Goal: Transaction & Acquisition: Purchase product/service

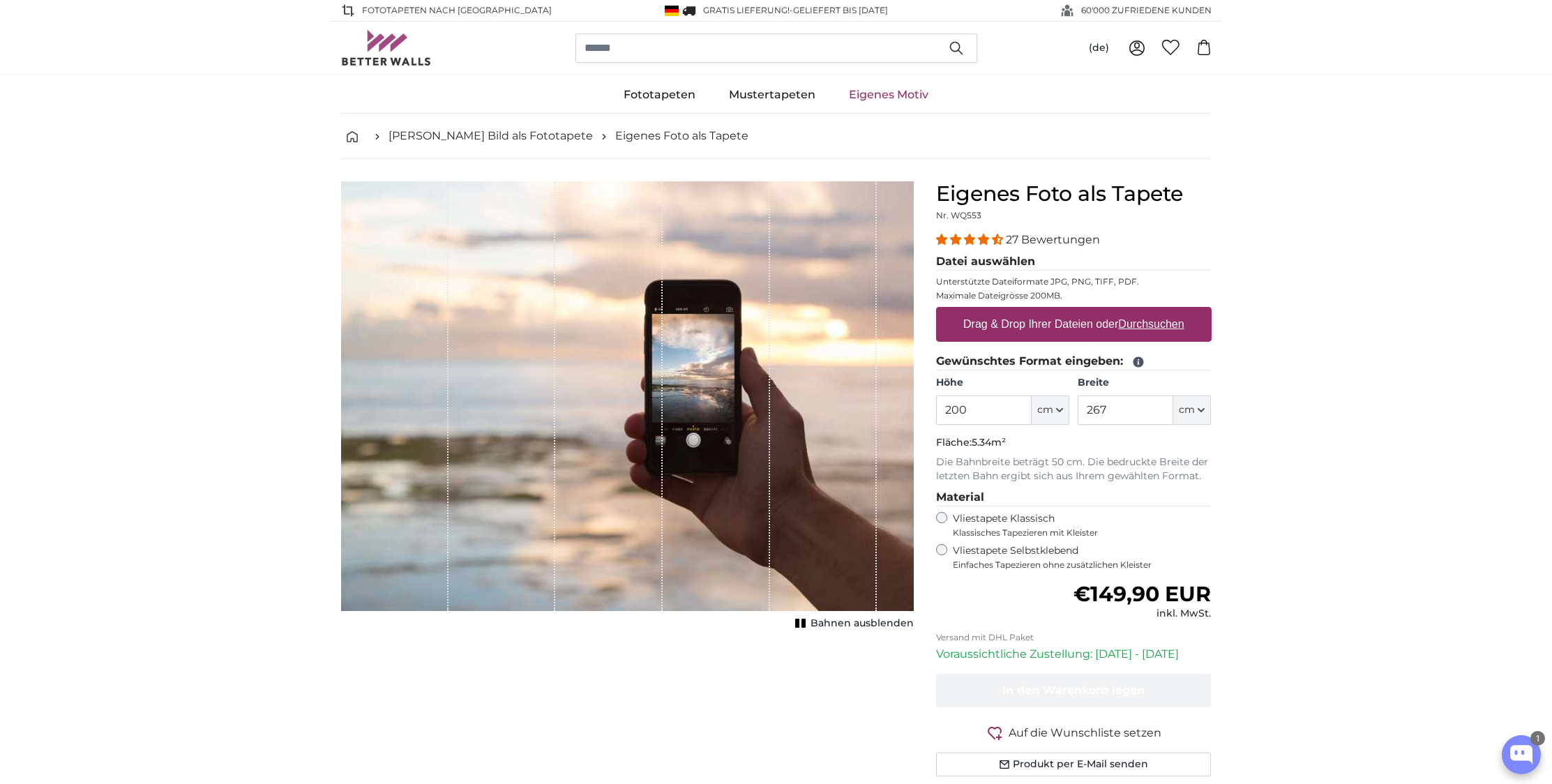
click at [1038, 322] on label "Drag & Drop Ihrer Dateien oder Durchsuchen" at bounding box center [1073, 325] width 232 height 28
click at [1038, 311] on input "Drag & Drop Ihrer Dateien oder Durchsuchen" at bounding box center [1074, 309] width 276 height 4
type input "**********"
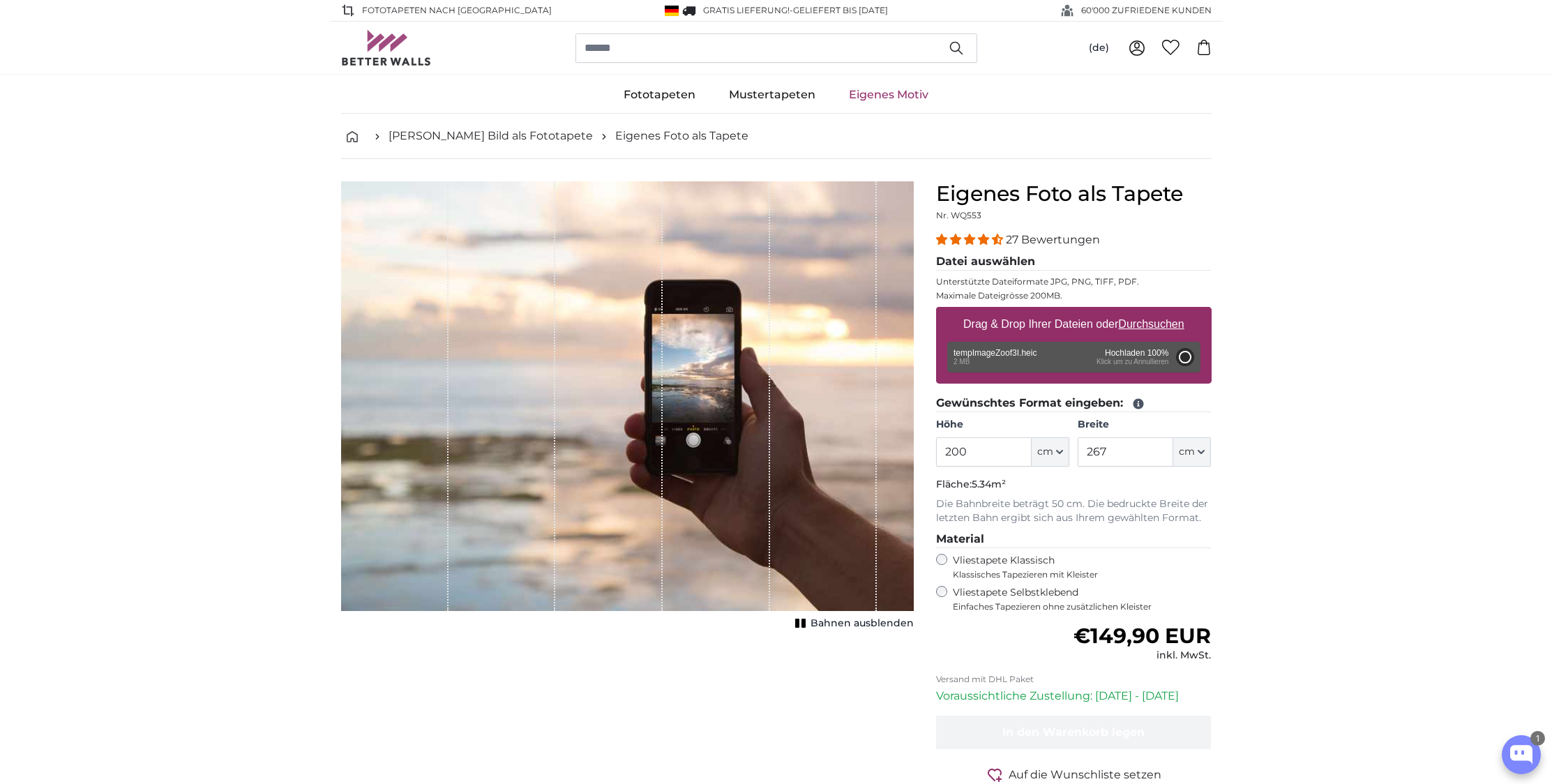
type input "150"
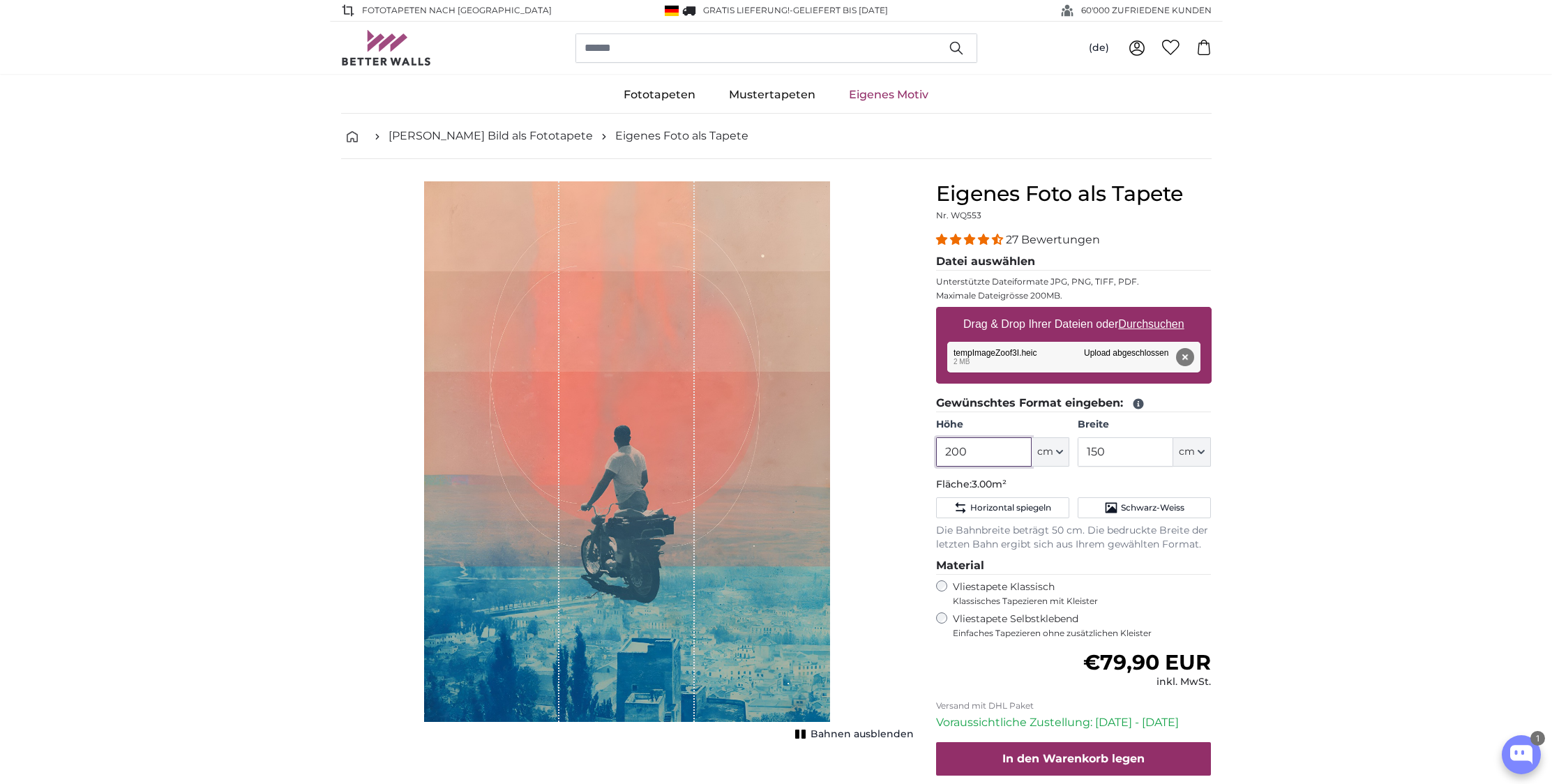
click at [970, 446] on input "200" at bounding box center [984, 451] width 96 height 29
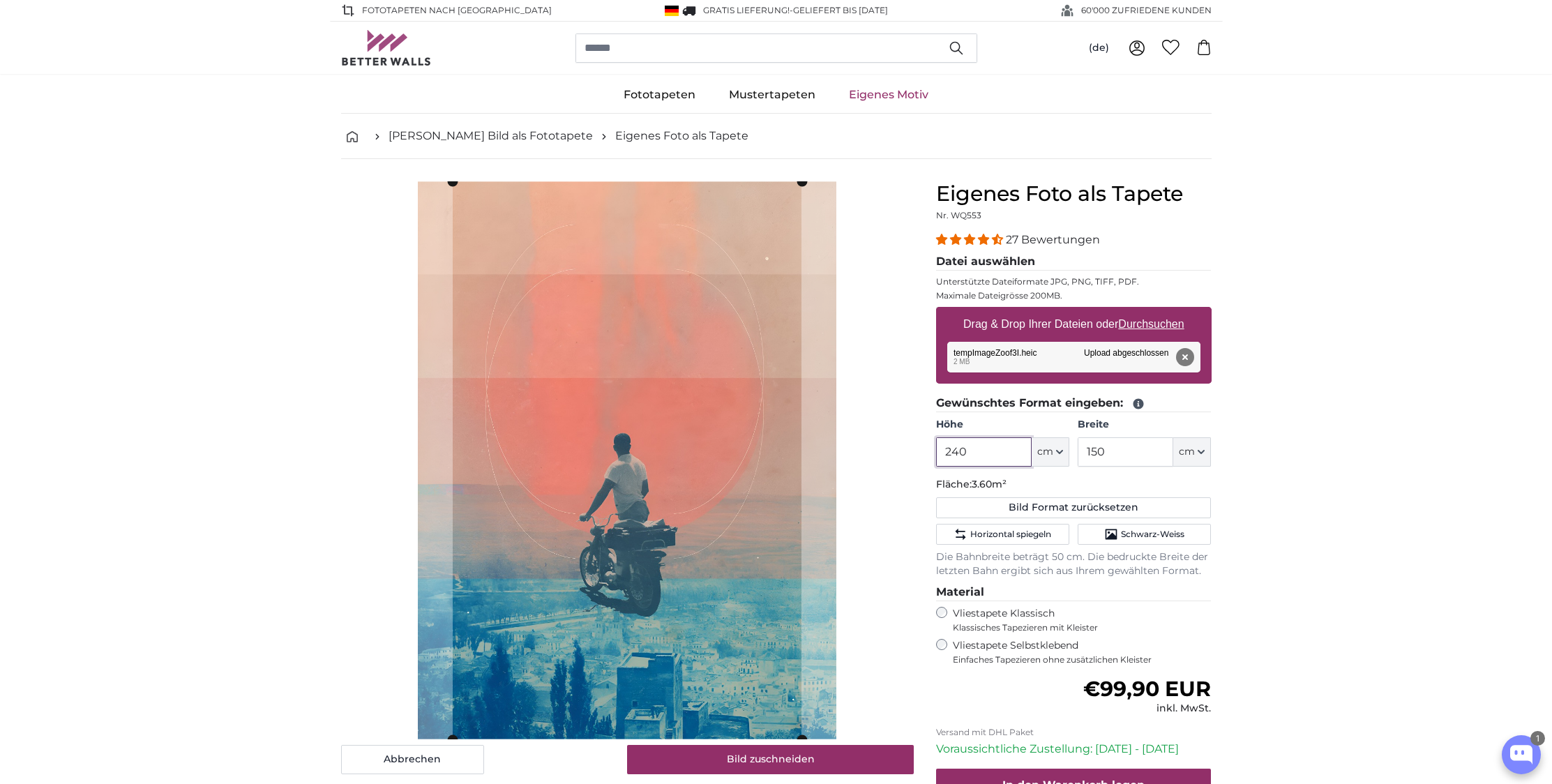
type input "240"
click at [1103, 452] on input "150" at bounding box center [1125, 451] width 96 height 29
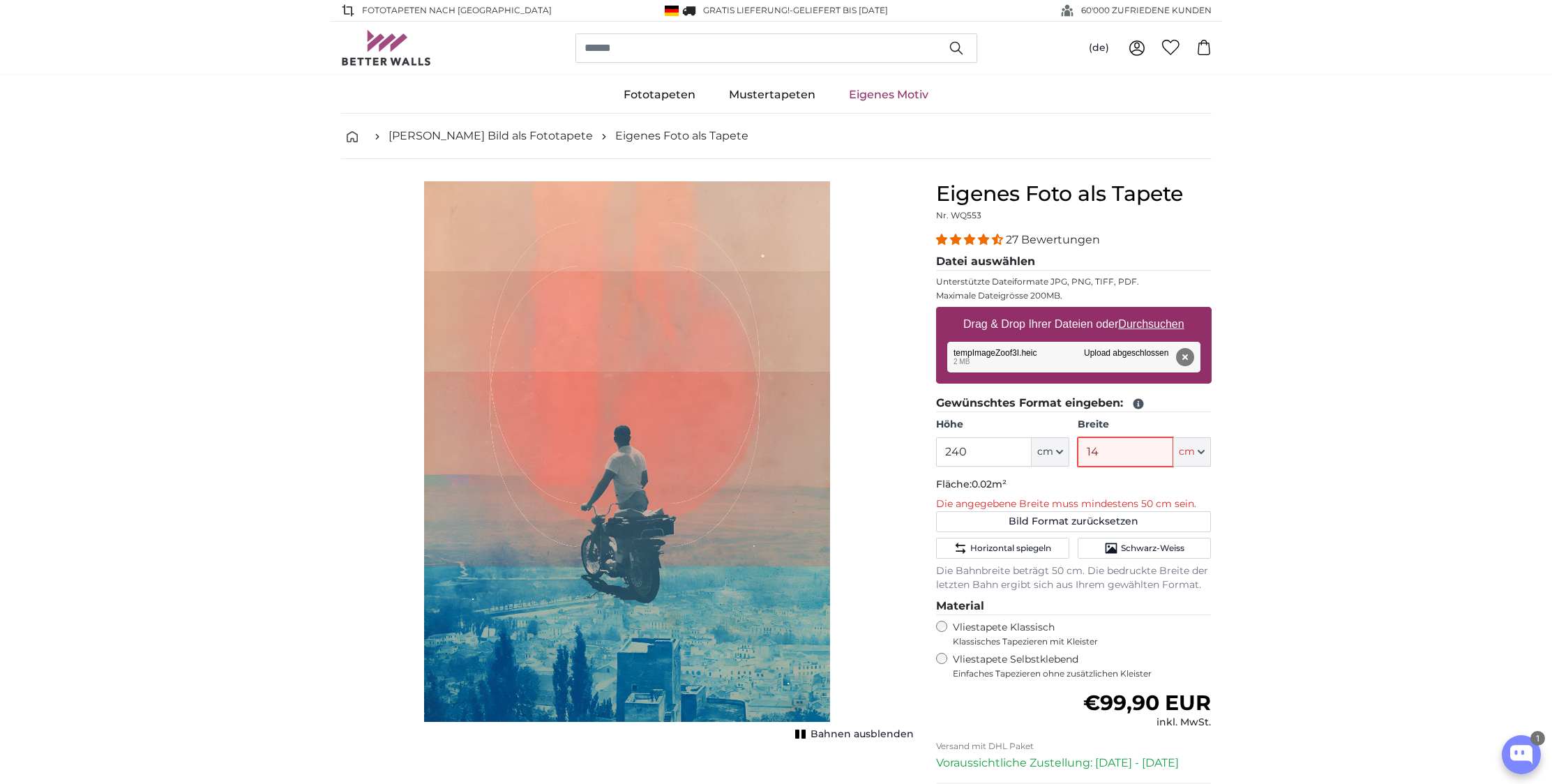
type input "145"
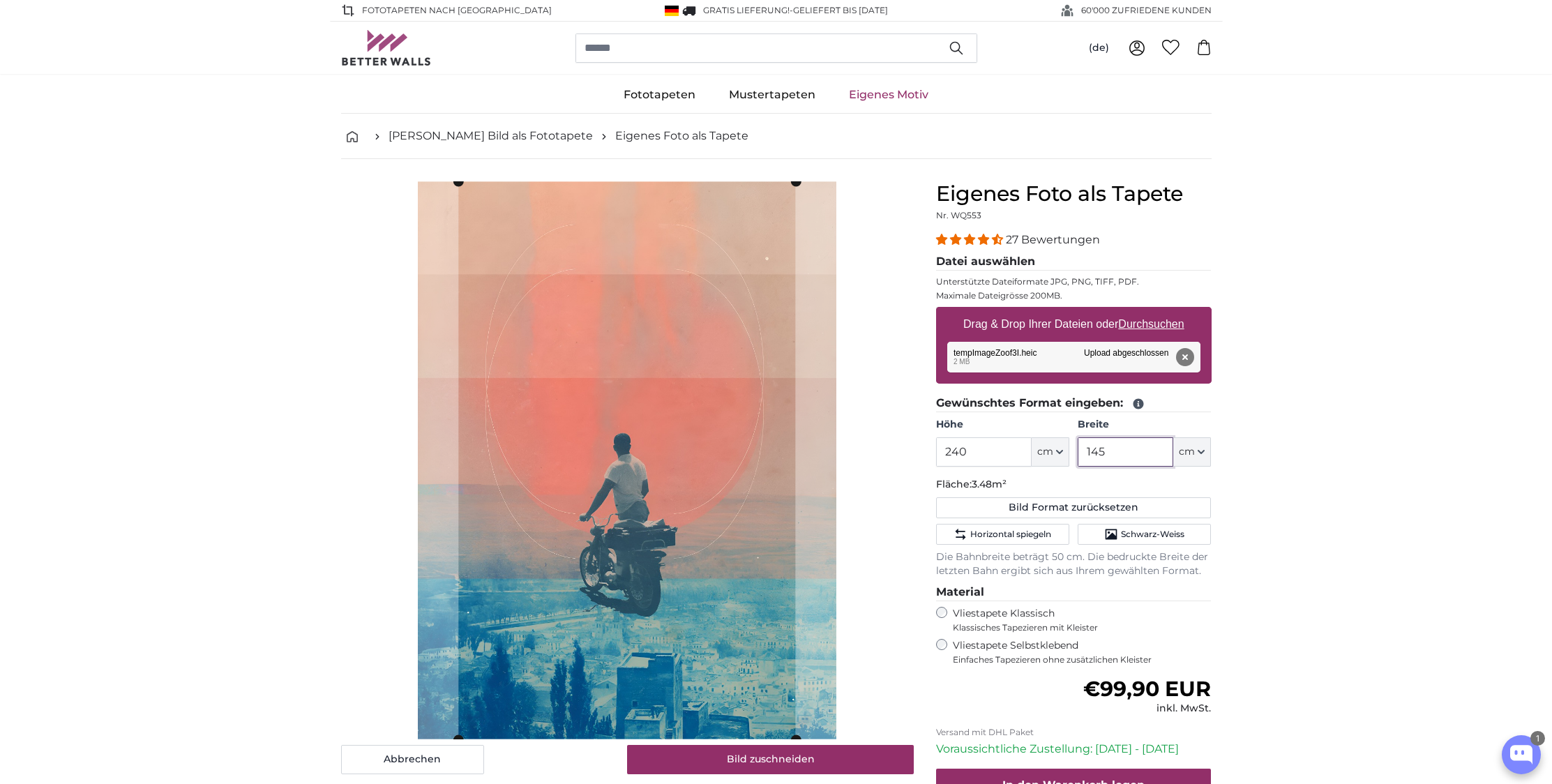
scroll to position [174, 0]
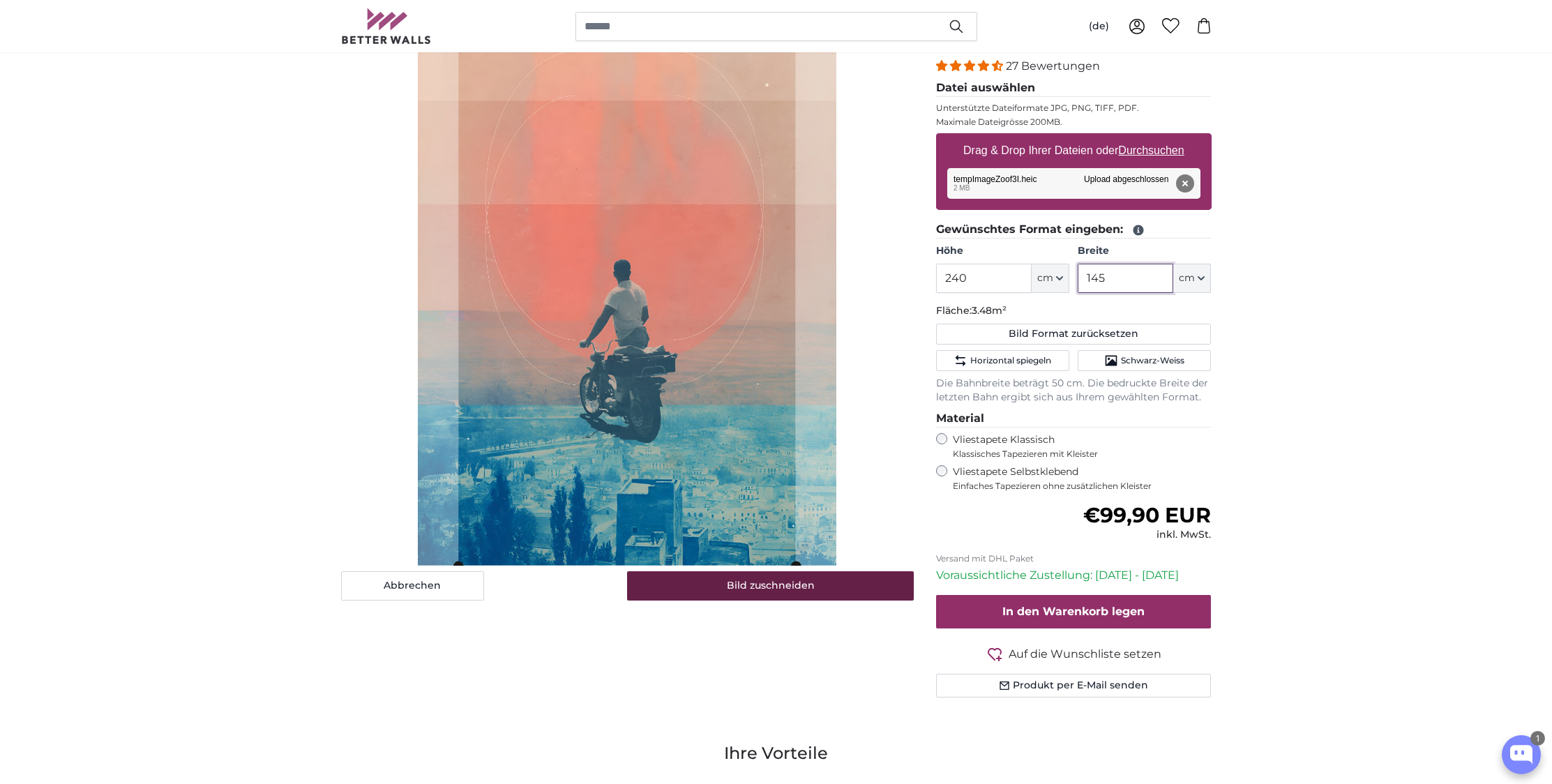
type input "145"
click at [785, 586] on button "Bild zuschneiden" at bounding box center [771, 585] width 287 height 29
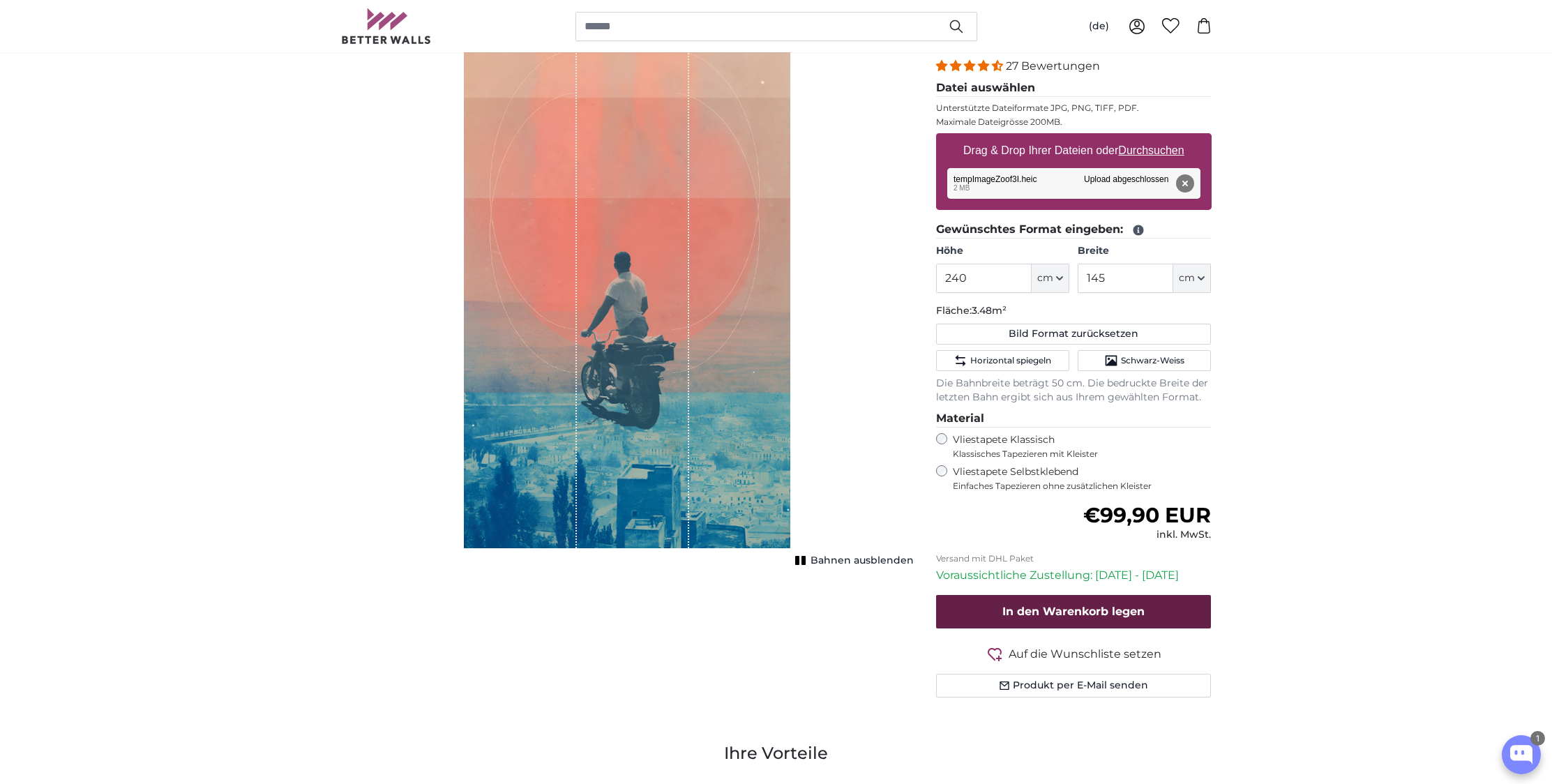
click at [1122, 608] on span "In den Warenkorb legen" at bounding box center [1073, 610] width 142 height 13
